Goal: Task Accomplishment & Management: Use online tool/utility

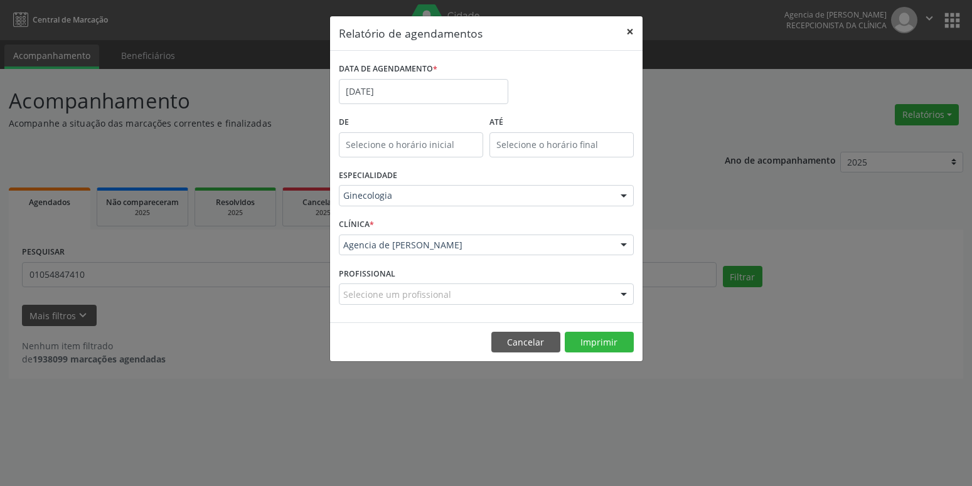
click at [631, 31] on button "×" at bounding box center [629, 31] width 25 height 31
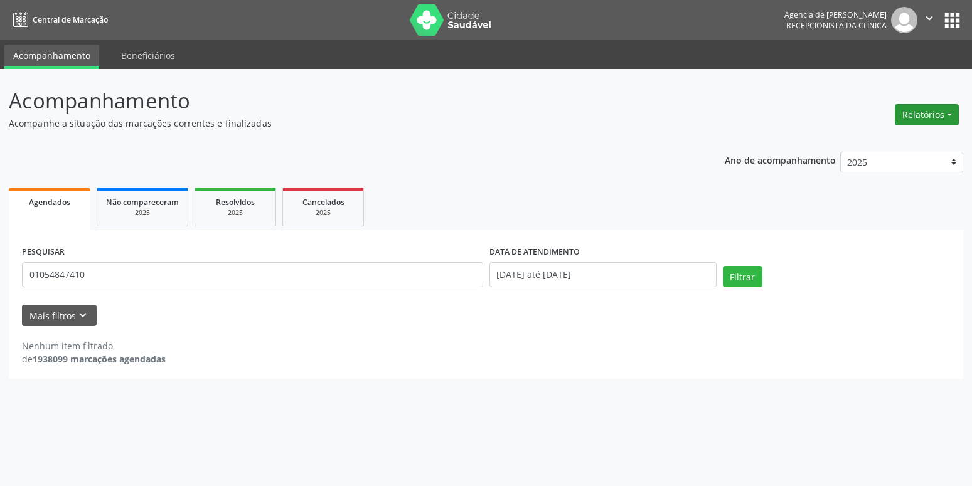
click at [919, 107] on button "Relatórios" at bounding box center [927, 114] width 64 height 21
click at [899, 141] on link "Agendamentos" at bounding box center [892, 142] width 135 height 18
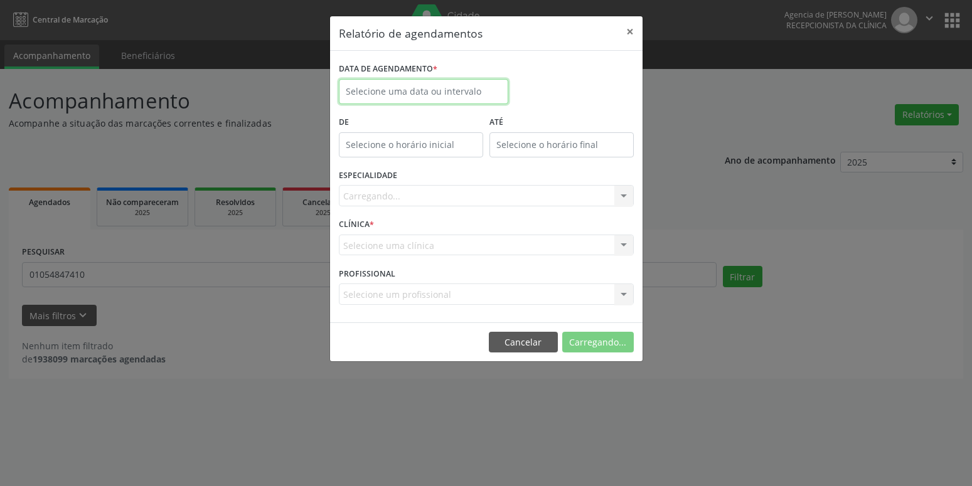
click at [430, 90] on input "text" at bounding box center [423, 91] width 169 height 25
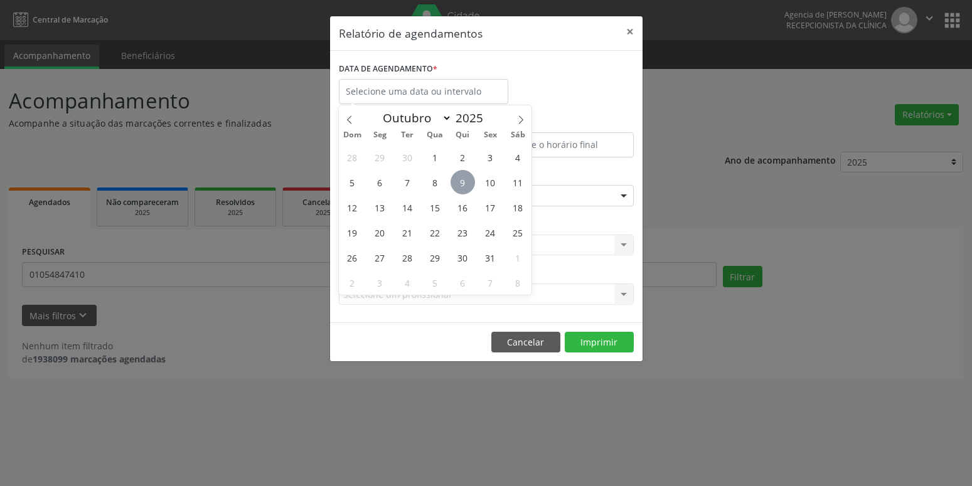
click at [462, 186] on span "9" at bounding box center [463, 182] width 24 height 24
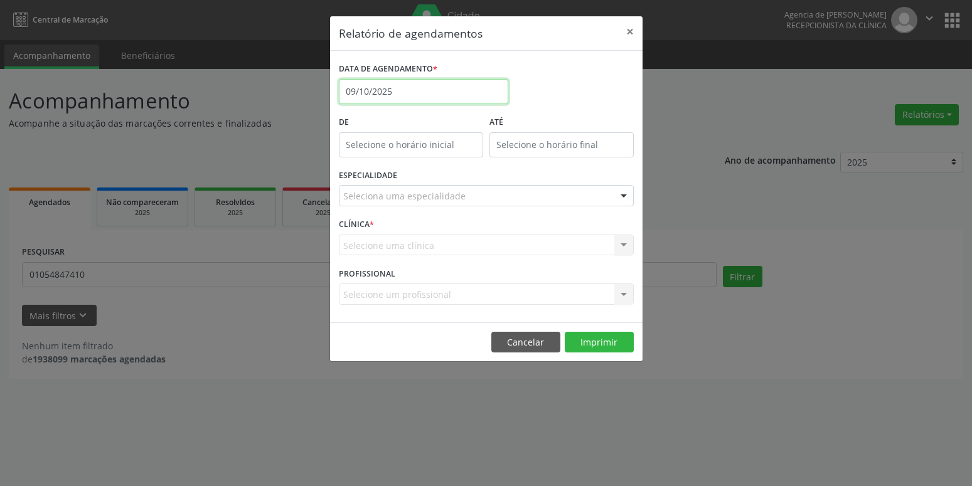
click at [450, 94] on input "09/10/2025" at bounding box center [423, 91] width 169 height 25
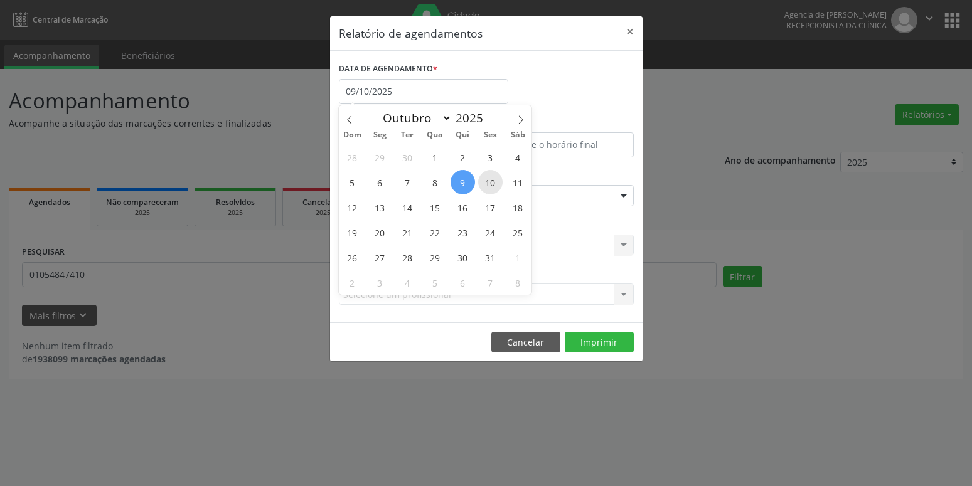
click at [486, 187] on span "10" at bounding box center [490, 182] width 24 height 24
type input "[DATE]"
click at [486, 187] on span "10" at bounding box center [490, 182] width 24 height 24
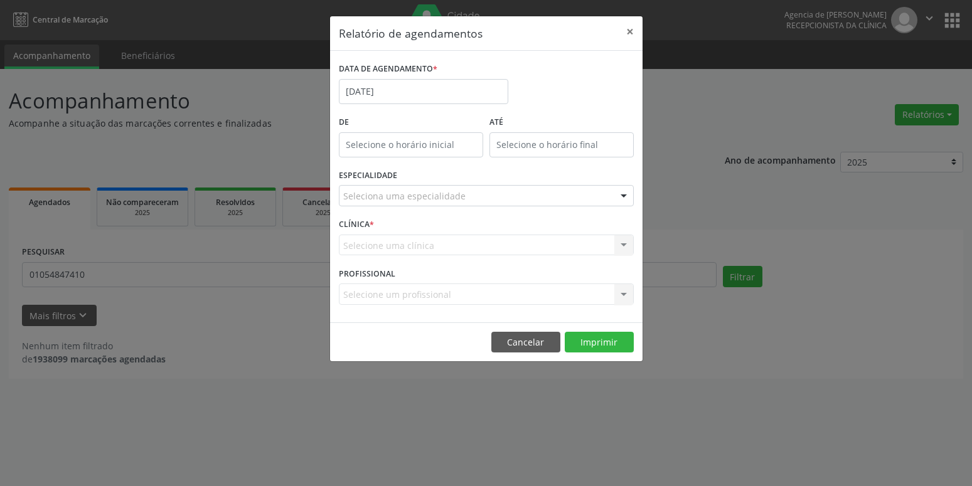
click at [483, 191] on div "Seleciona uma especialidade" at bounding box center [486, 195] width 295 height 21
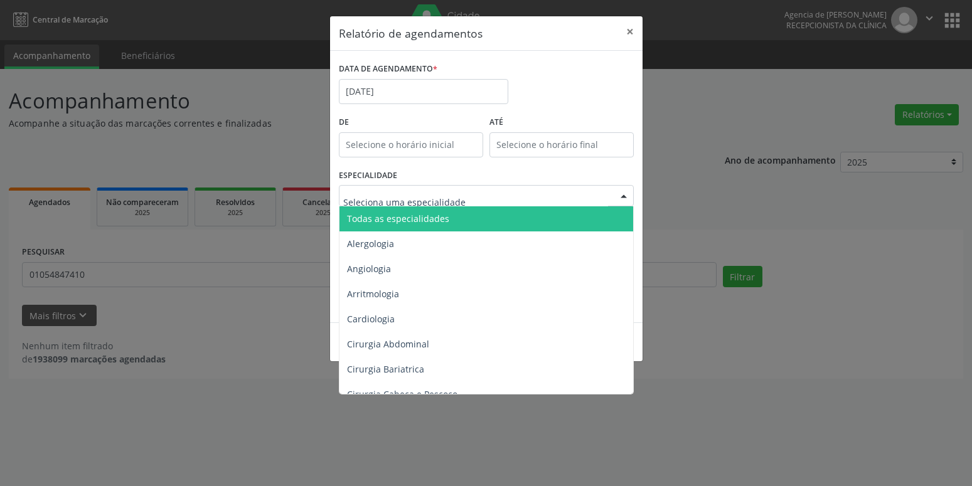
click at [459, 228] on span "Todas as especialidades" at bounding box center [487, 218] width 296 height 25
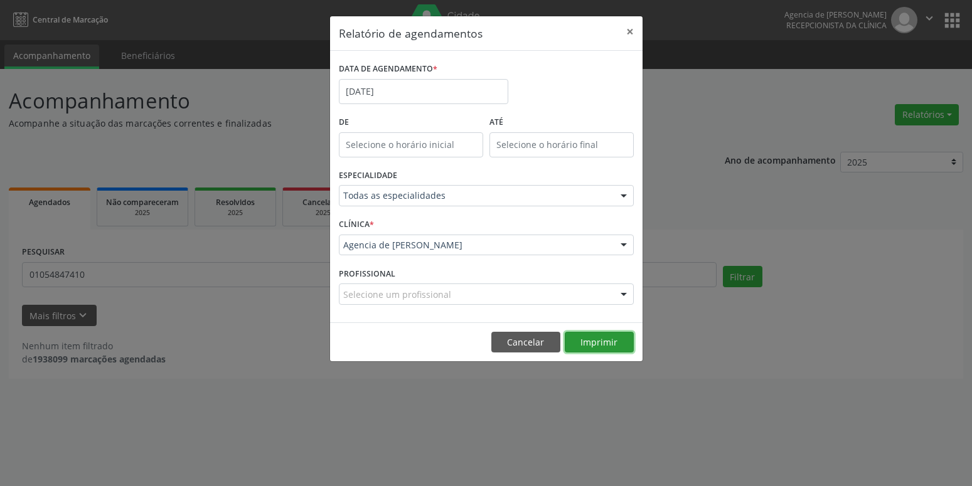
click at [597, 344] on button "Imprimir" at bounding box center [599, 342] width 69 height 21
